Goal: Information Seeking & Learning: Learn about a topic

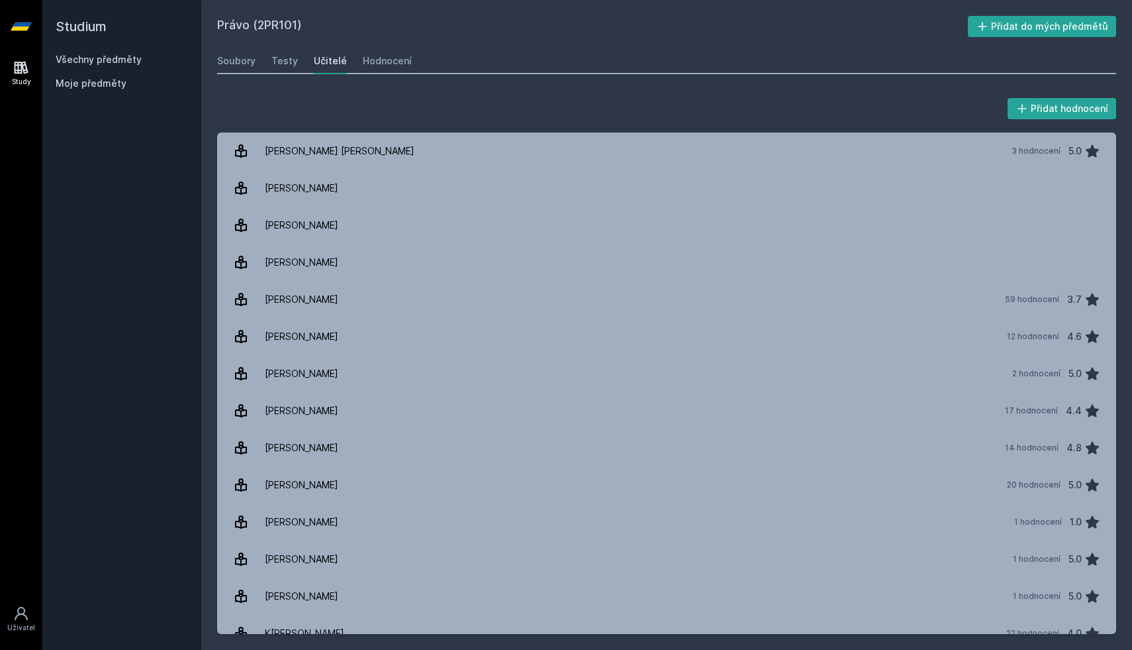
scroll to position [573, 0]
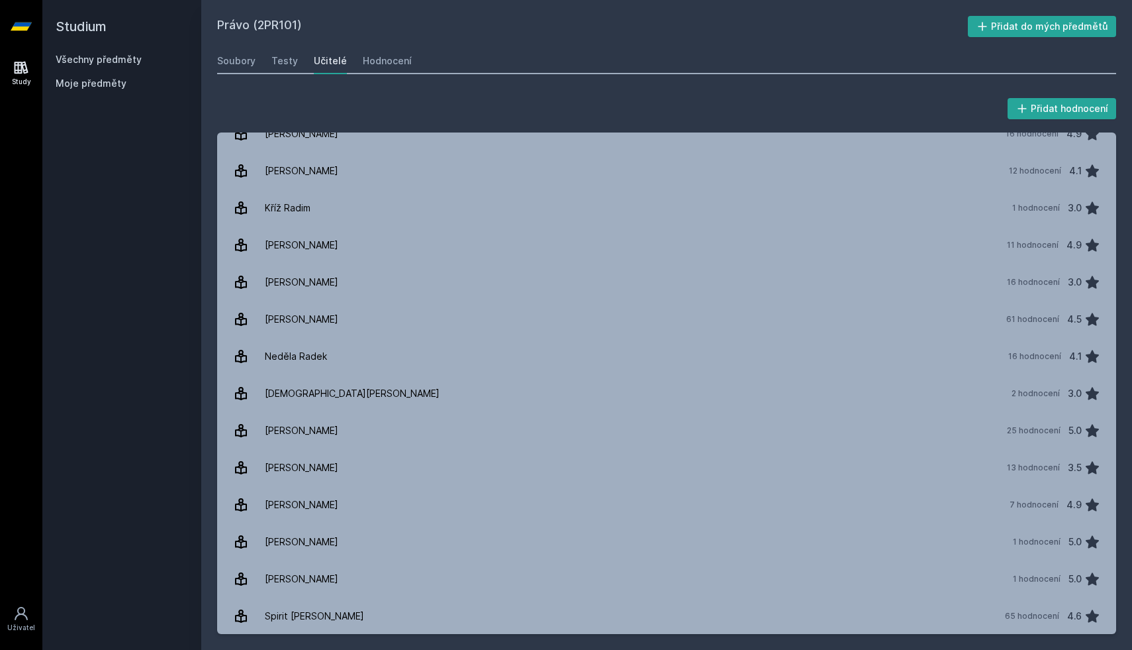
click at [120, 60] on link "Všechny předměty" at bounding box center [99, 59] width 86 height 11
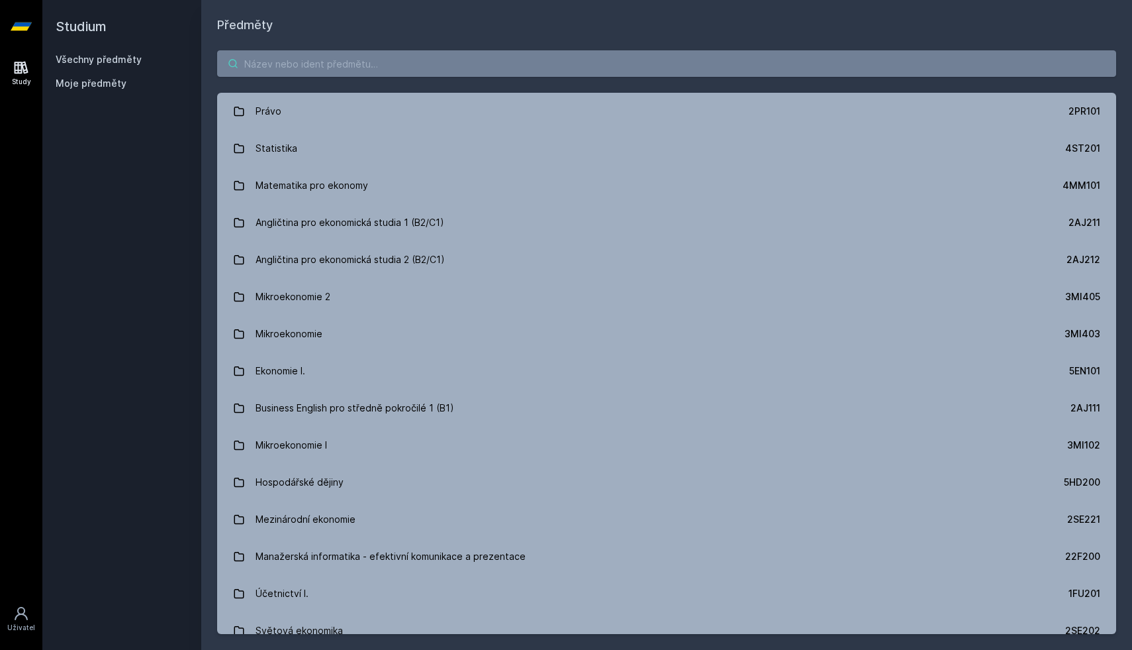
click at [286, 61] on input "search" at bounding box center [666, 63] width 899 height 26
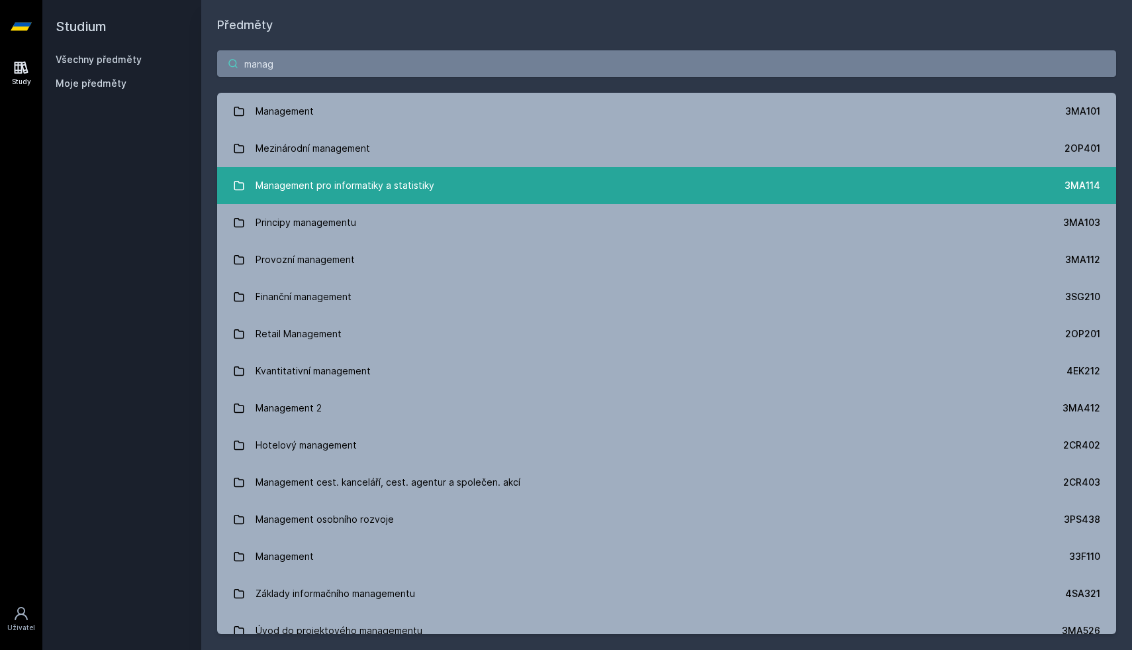
type input "manag"
click at [340, 185] on div "Management pro informatiky a statistiky" at bounding box center [345, 185] width 179 height 26
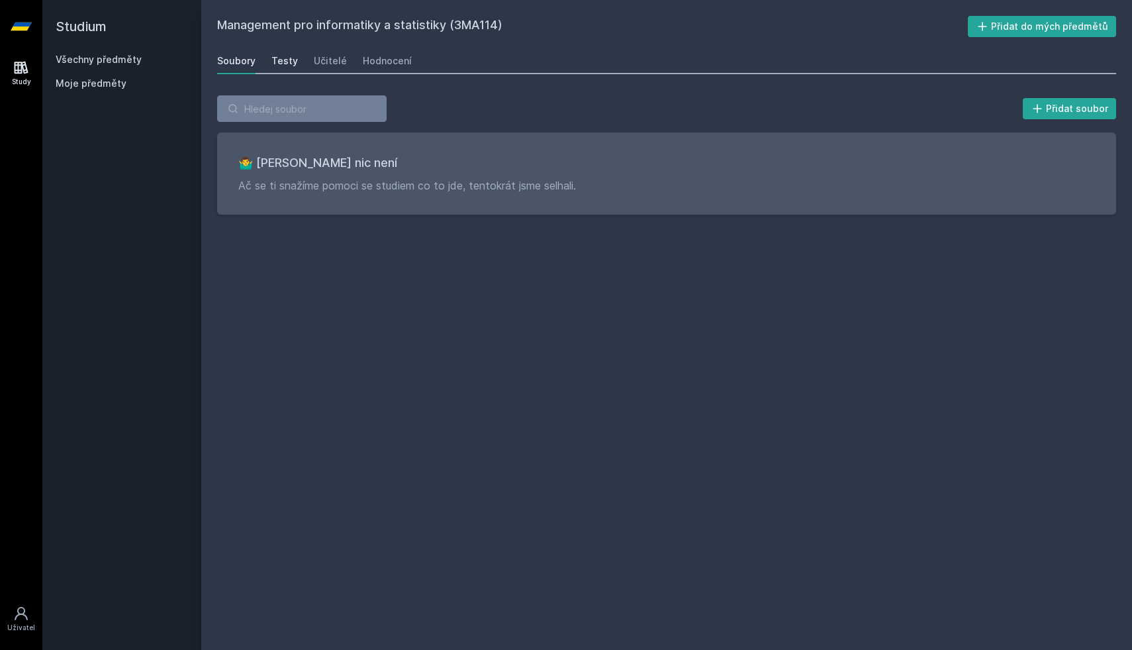
click at [290, 61] on div "Testy" at bounding box center [284, 60] width 26 height 13
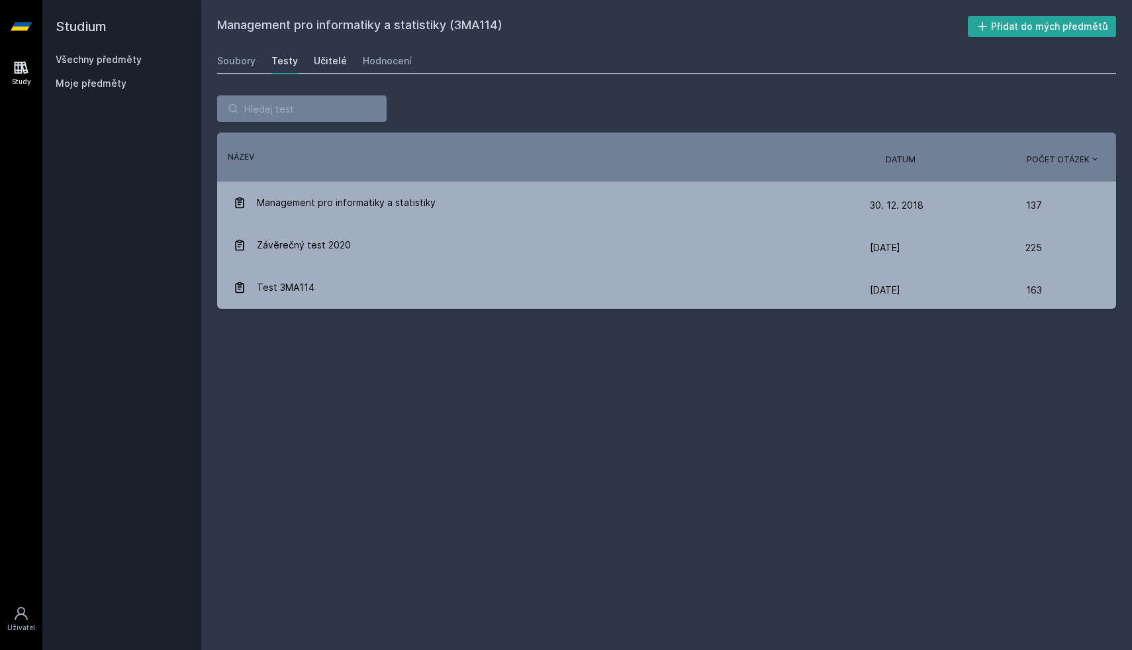
click at [332, 60] on div "Učitelé" at bounding box center [330, 60] width 33 height 13
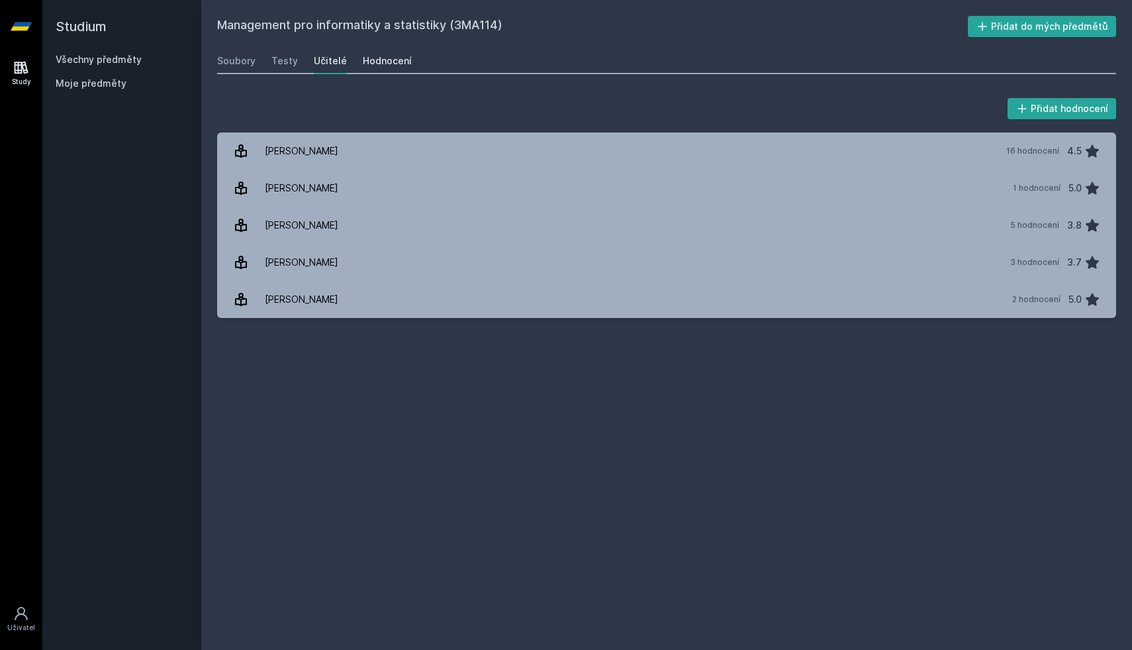
click at [393, 56] on div "Hodnocení" at bounding box center [387, 60] width 49 height 13
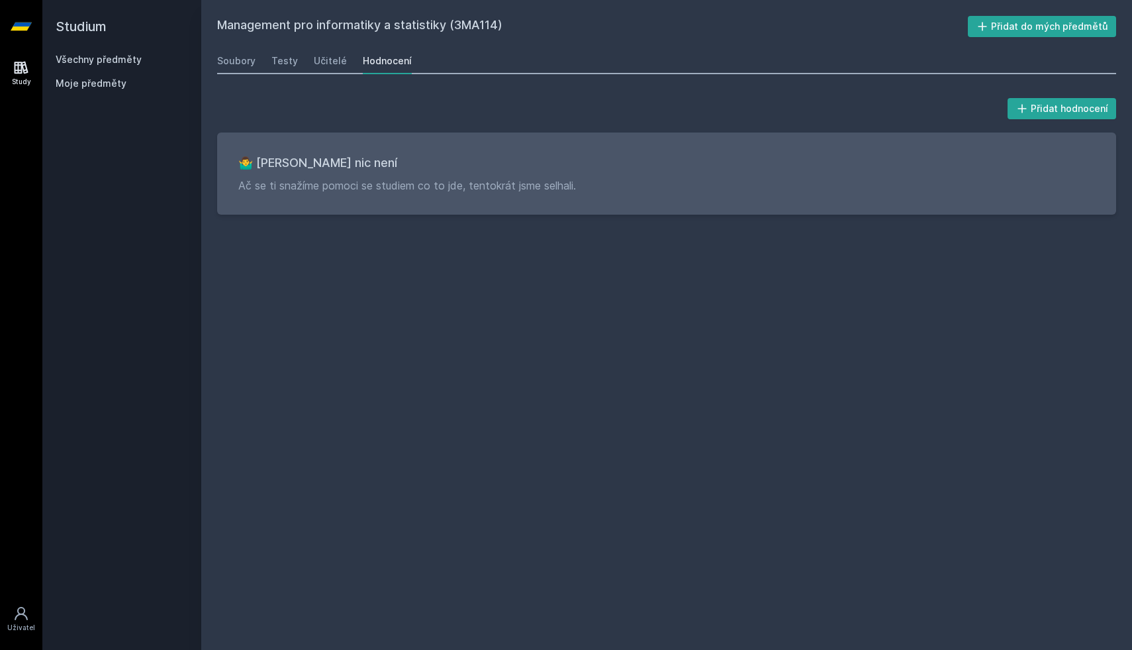
click at [309, 68] on div "Soubory Testy Učitelé Hodnocení" at bounding box center [666, 61] width 899 height 26
click at [317, 65] on div "Učitelé" at bounding box center [330, 60] width 33 height 13
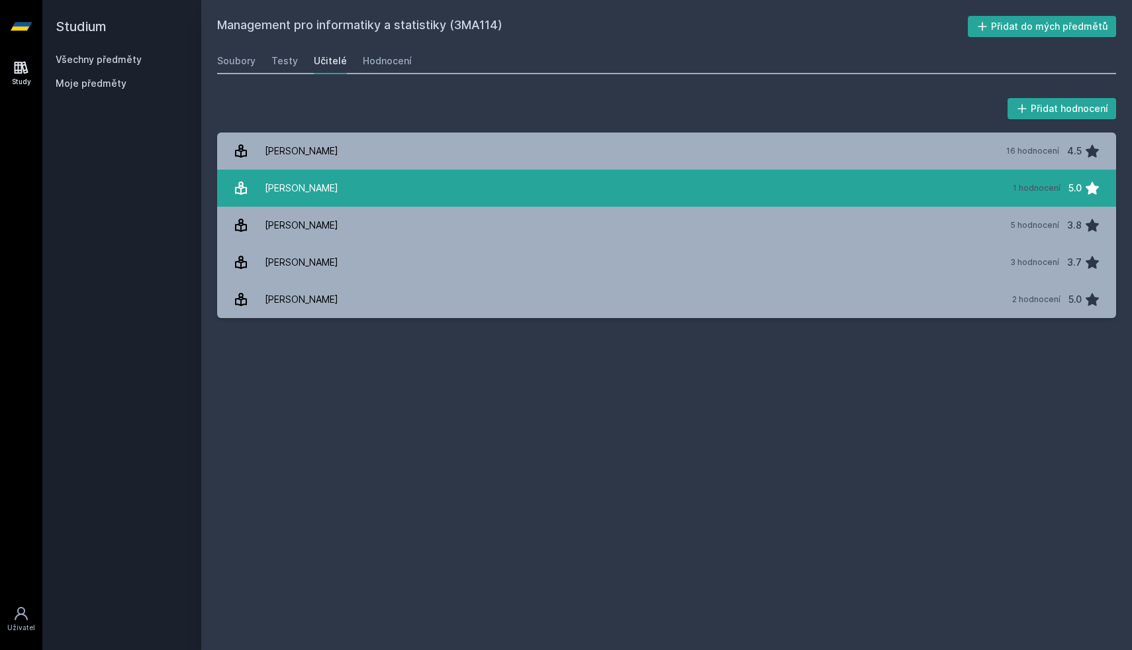
click at [332, 176] on link "[PERSON_NAME] 1 hodnocení 5.0" at bounding box center [666, 188] width 899 height 37
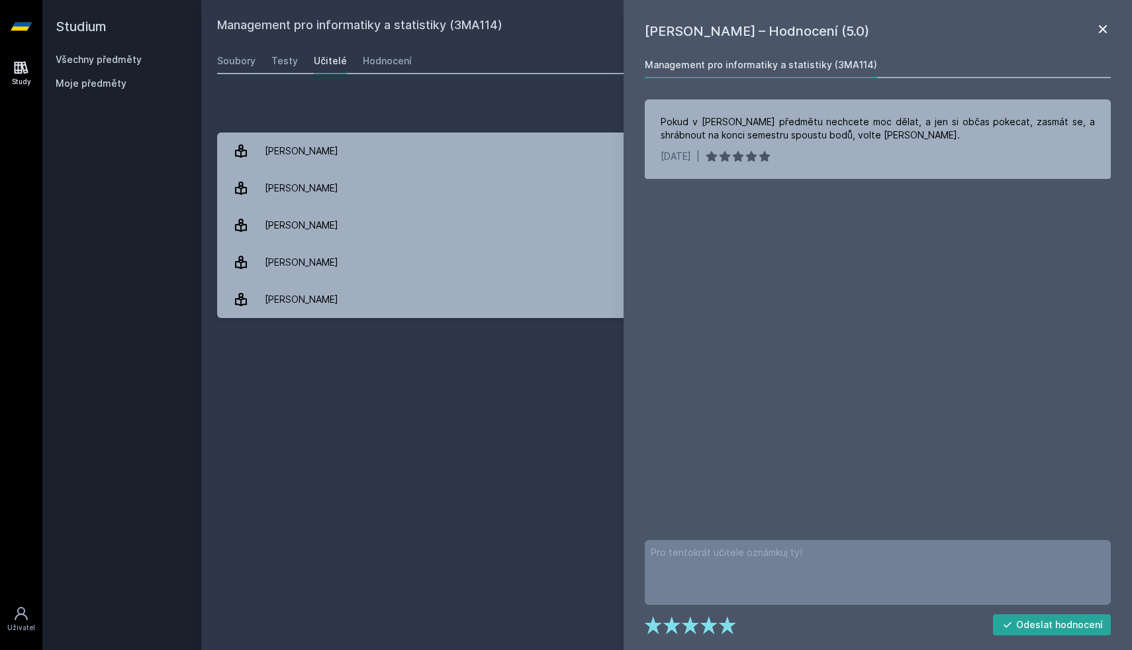
click at [1105, 28] on icon at bounding box center [1103, 29] width 16 height 16
